Goal: Information Seeking & Learning: Learn about a topic

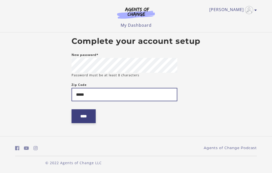
type input "*****"
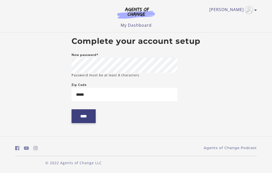
click at [92, 119] on input "****" at bounding box center [84, 116] width 24 height 14
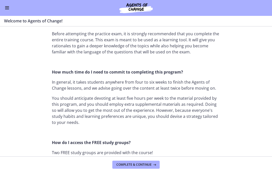
scroll to position [309, 0]
click at [269, 51] on section "Welcome! We are grateful that you have placed your trust in Agents of Change to…" at bounding box center [136, 92] width 272 height 130
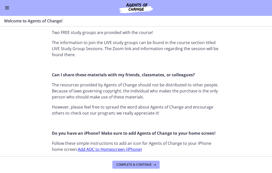
scroll to position [430, 0]
click at [253, 113] on section "Welcome! We are grateful that you have placed your trust in Agents of Change to…" at bounding box center [136, 92] width 272 height 130
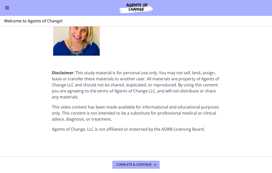
scroll to position [660, 0]
click at [143, 163] on span "Complete & continue" at bounding box center [133, 165] width 35 height 4
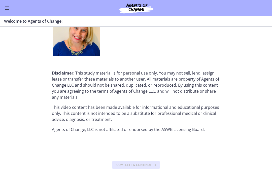
scroll to position [0, 0]
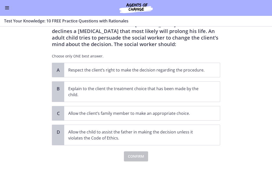
scroll to position [30, 0]
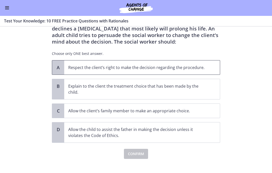
click at [178, 65] on p "Respect the client’s right to make the decision regarding the procedure." at bounding box center [137, 68] width 138 height 6
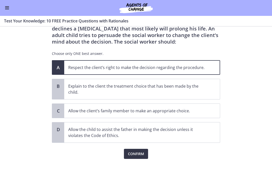
click at [140, 152] on span "Confirm" at bounding box center [136, 154] width 16 height 6
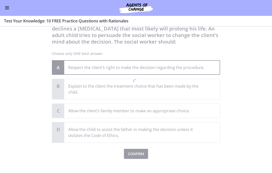
click at [136, 152] on div at bounding box center [136, 83] width 168 height 153
click at [189, 67] on div at bounding box center [136, 83] width 168 height 153
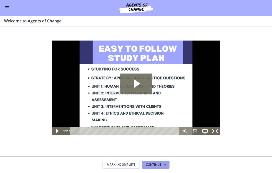
click at [156, 163] on span "Continue" at bounding box center [154, 165] width 16 height 4
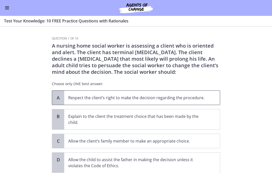
click at [188, 94] on span "Respect the client’s right to make the decision regarding the procedure." at bounding box center [142, 98] width 156 height 14
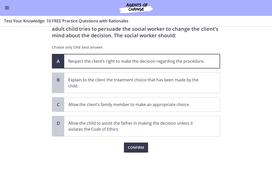
scroll to position [38, 0]
click at [135, 148] on span "Confirm" at bounding box center [136, 148] width 16 height 6
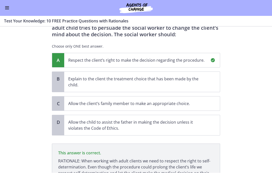
scroll to position [90, 0]
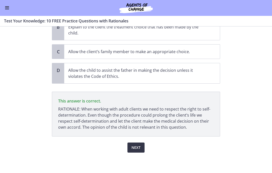
click at [136, 151] on button "Next" at bounding box center [135, 148] width 17 height 10
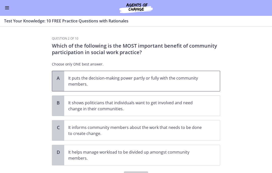
click at [158, 80] on p "It puts the decision-making power partly or fully with the community members." at bounding box center [137, 81] width 138 height 12
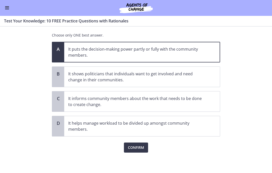
scroll to position [30, 0]
click at [133, 148] on span "Confirm" at bounding box center [136, 148] width 16 height 6
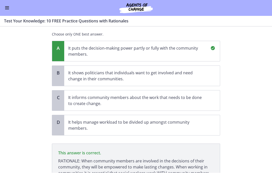
scroll to position [83, 0]
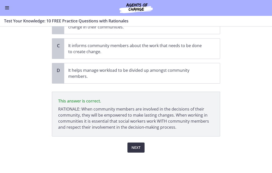
click at [138, 149] on span "Next" at bounding box center [135, 148] width 9 height 6
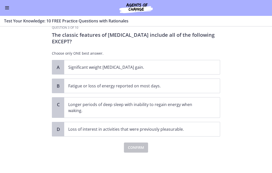
scroll to position [0, 0]
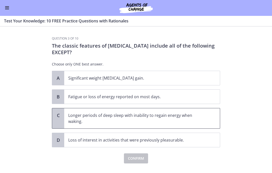
click at [187, 114] on p "Longer periods of deep sleep with inability to regain energy when waking." at bounding box center [137, 119] width 138 height 12
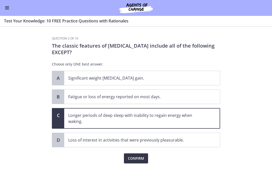
click at [140, 161] on span "Confirm" at bounding box center [136, 159] width 16 height 6
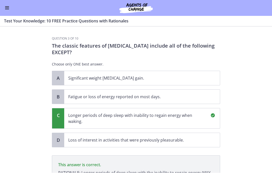
scroll to position [71, 0]
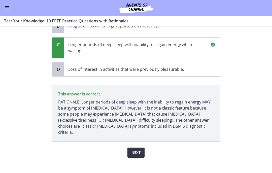
click at [138, 150] on span "Next" at bounding box center [135, 153] width 9 height 6
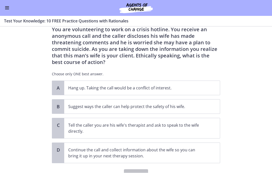
scroll to position [17, 0]
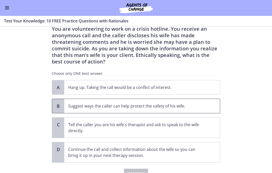
click at [187, 108] on p "Suggest ways the caller can help protect the safety of his wife." at bounding box center [137, 106] width 138 height 6
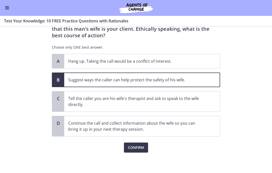
scroll to position [44, 0]
click at [140, 149] on span "Confirm" at bounding box center [136, 148] width 16 height 6
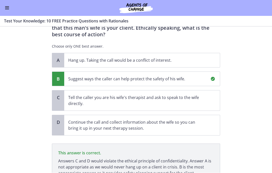
scroll to position [91, 0]
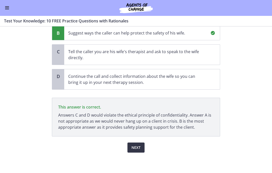
click at [139, 150] on span "Next" at bounding box center [135, 148] width 9 height 6
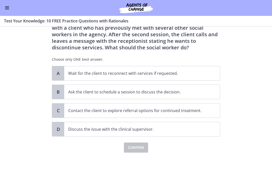
scroll to position [0, 0]
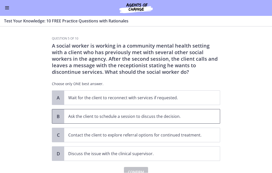
click at [172, 115] on p "Ask the client to schedule a session to discuss the decision." at bounding box center [137, 117] width 138 height 6
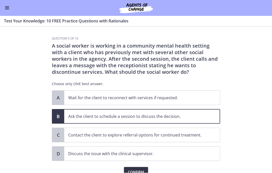
click at [142, 171] on span "Confirm" at bounding box center [136, 172] width 16 height 6
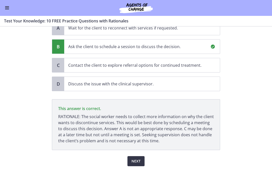
scroll to position [84, 0]
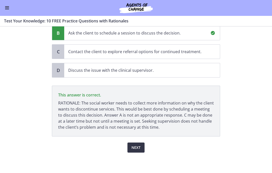
click at [138, 148] on span "Next" at bounding box center [135, 148] width 9 height 6
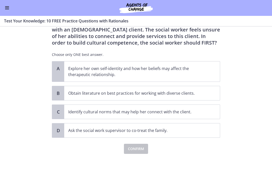
scroll to position [38, 0]
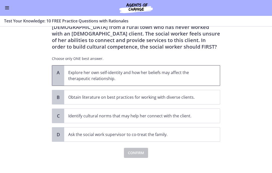
click at [202, 75] on p "Explore her own self-identity and how her beliefs may affect the therapeutic re…" at bounding box center [137, 76] width 138 height 12
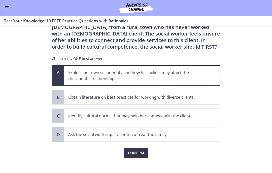
click at [144, 157] on button "Confirm" at bounding box center [136, 153] width 24 height 10
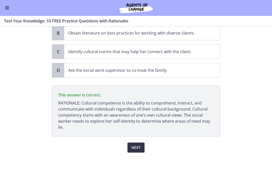
scroll to position [104, 0]
click at [142, 149] on button "Next" at bounding box center [135, 148] width 17 height 10
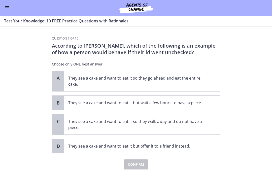
click at [176, 80] on p "They see a cake and want to eat it so they go ahead and eat the entire cake." at bounding box center [137, 81] width 138 height 12
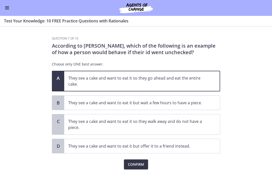
click at [137, 165] on span "Confirm" at bounding box center [136, 165] width 16 height 6
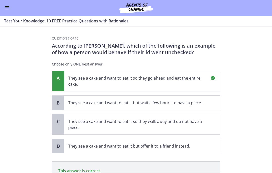
scroll to position [71, 0]
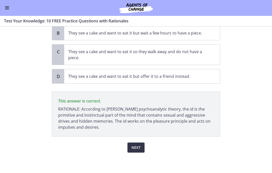
click at [138, 149] on span "Next" at bounding box center [135, 148] width 9 height 6
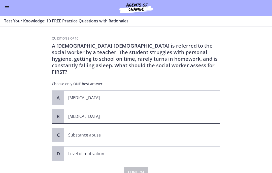
click at [135, 110] on span "Child neglect" at bounding box center [142, 117] width 156 height 14
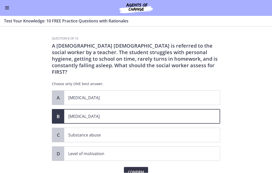
click at [140, 171] on button "Confirm" at bounding box center [136, 172] width 24 height 10
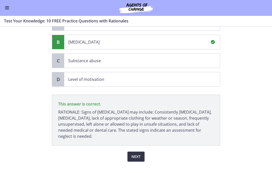
scroll to position [78, 0]
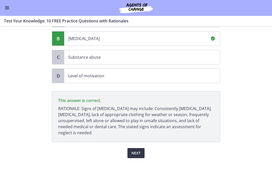
click at [139, 150] on span "Next" at bounding box center [135, 153] width 9 height 6
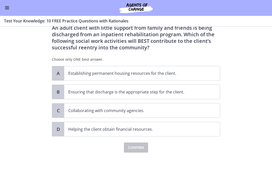
scroll to position [0, 0]
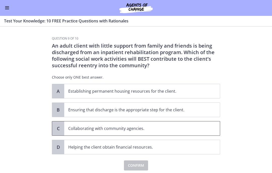
click at [171, 128] on p "Collaborating with community agencies." at bounding box center [137, 129] width 138 height 6
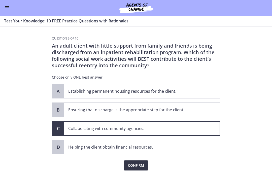
click at [138, 171] on button "Confirm" at bounding box center [136, 166] width 24 height 10
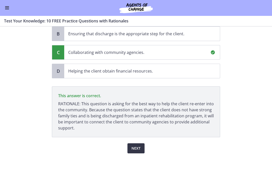
scroll to position [78, 0]
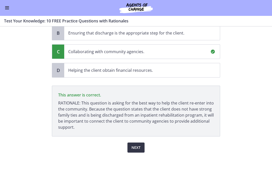
click at [138, 146] on span "Next" at bounding box center [135, 148] width 9 height 6
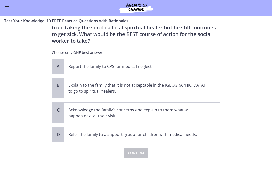
scroll to position [51, 0]
click at [203, 64] on p "Report the family to CPS for medical neglect." at bounding box center [137, 67] width 138 height 6
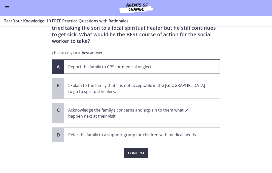
click at [139, 150] on span "Confirm" at bounding box center [136, 153] width 16 height 6
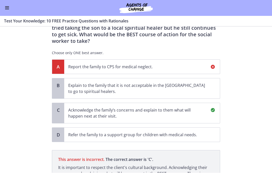
scroll to position [110, 0]
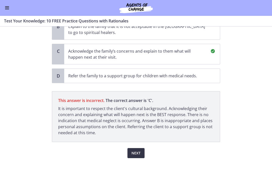
click at [135, 150] on span "Next" at bounding box center [135, 153] width 9 height 6
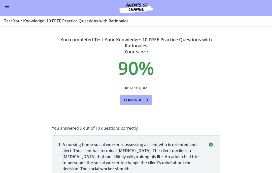
scroll to position [0, 0]
click at [140, 99] on span "Continue" at bounding box center [133, 100] width 18 height 6
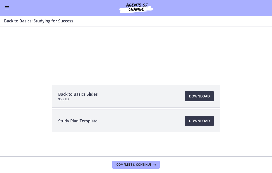
scroll to position [57, 0]
click at [201, 120] on span "Download Opens in a new window" at bounding box center [199, 121] width 21 height 6
click at [205, 97] on span "Download Opens in a new window" at bounding box center [199, 96] width 21 height 6
click at [141, 167] on button "Complete & continue" at bounding box center [135, 165] width 47 height 8
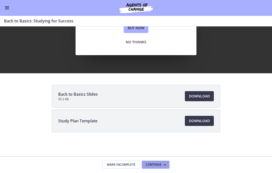
click at [158, 167] on button "Continue" at bounding box center [156, 165] width 28 height 8
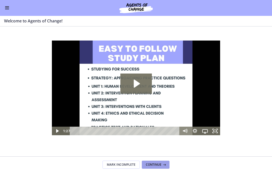
click at [158, 165] on span "Continue" at bounding box center [154, 165] width 16 height 4
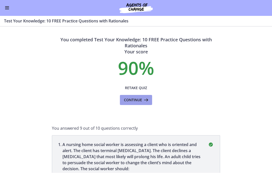
click at [139, 103] on span "Continue" at bounding box center [133, 100] width 18 height 6
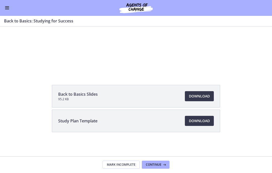
scroll to position [57, 0]
click at [159, 163] on span "Continue" at bounding box center [154, 165] width 16 height 4
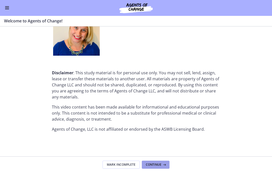
scroll to position [660, 0]
click at [10, 7] on button "Enable menu" at bounding box center [7, 8] width 6 height 6
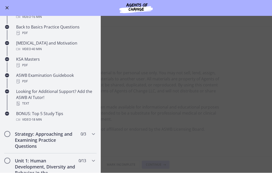
scroll to position [169, 0]
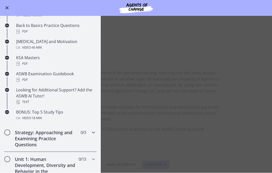
click at [93, 133] on icon "Chapters" at bounding box center [93, 133] width 6 height 6
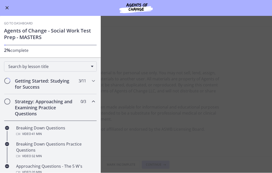
scroll to position [0, 0]
click at [67, 29] on h1 "Agents of Change - Social Work Test Prep - MASTERS" at bounding box center [50, 34] width 93 height 13
click at [35, 19] on div "Go to Dashboard Agents of Change - Social Work Test Prep - MASTERS 2% complete" at bounding box center [50, 37] width 101 height 42
click at [31, 23] on link "Go to Dashboard" at bounding box center [18, 24] width 29 height 4
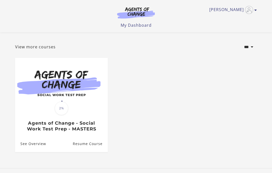
scroll to position [22, 0]
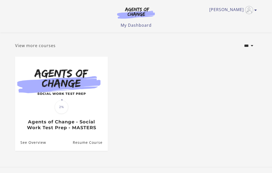
click at [51, 49] on link "View more courses" at bounding box center [35, 46] width 41 height 6
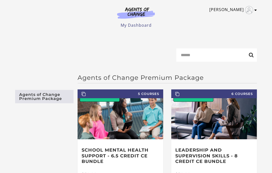
click at [253, 9] on img "Toggle menu" at bounding box center [249, 10] width 8 height 8
click at [236, 21] on link "My Account" at bounding box center [236, 18] width 44 height 9
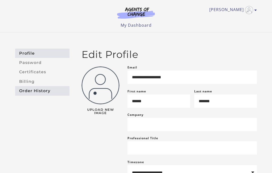
click at [27, 92] on link "Order History" at bounding box center [42, 90] width 54 height 9
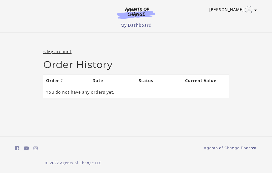
click at [232, 12] on link "[PERSON_NAME]" at bounding box center [231, 10] width 45 height 8
